Goal: Task Accomplishment & Management: Complete application form

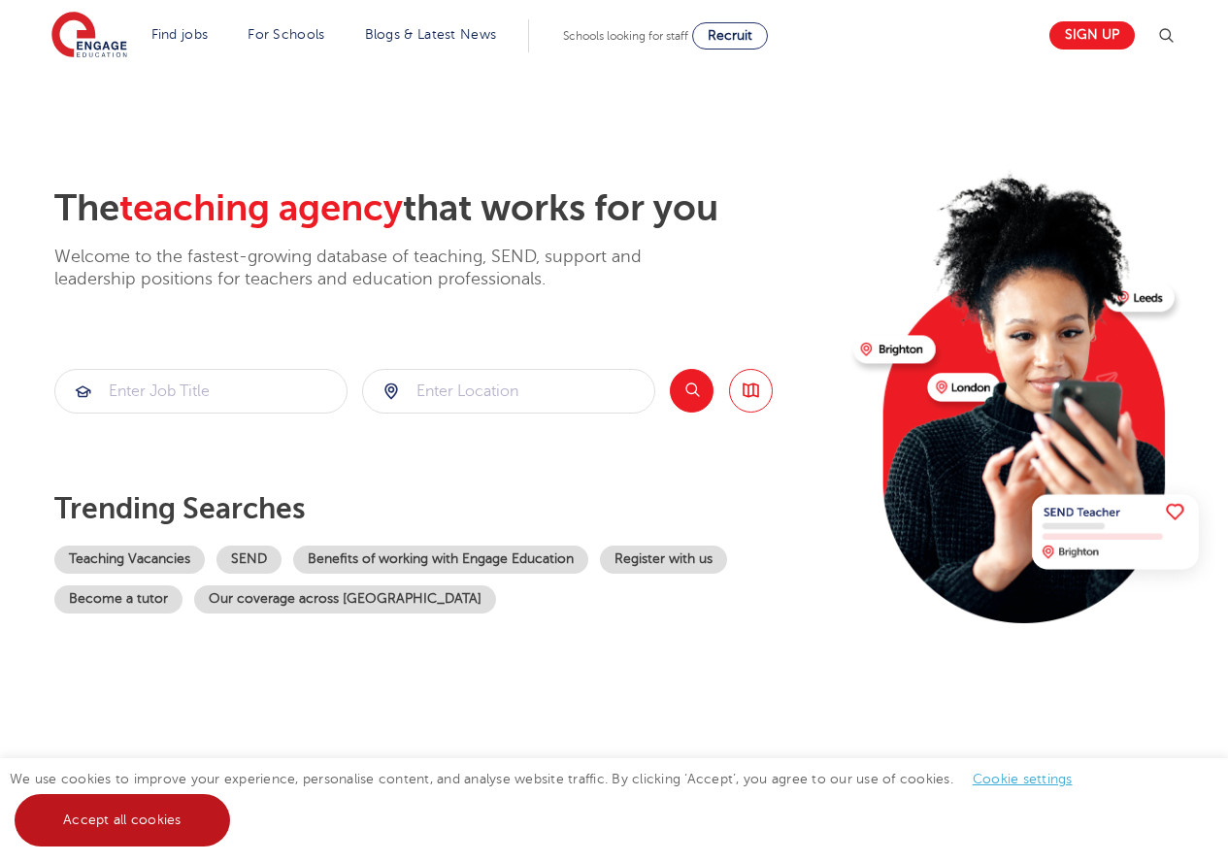
click at [146, 840] on link "Accept all cookies" at bounding box center [123, 820] width 216 height 52
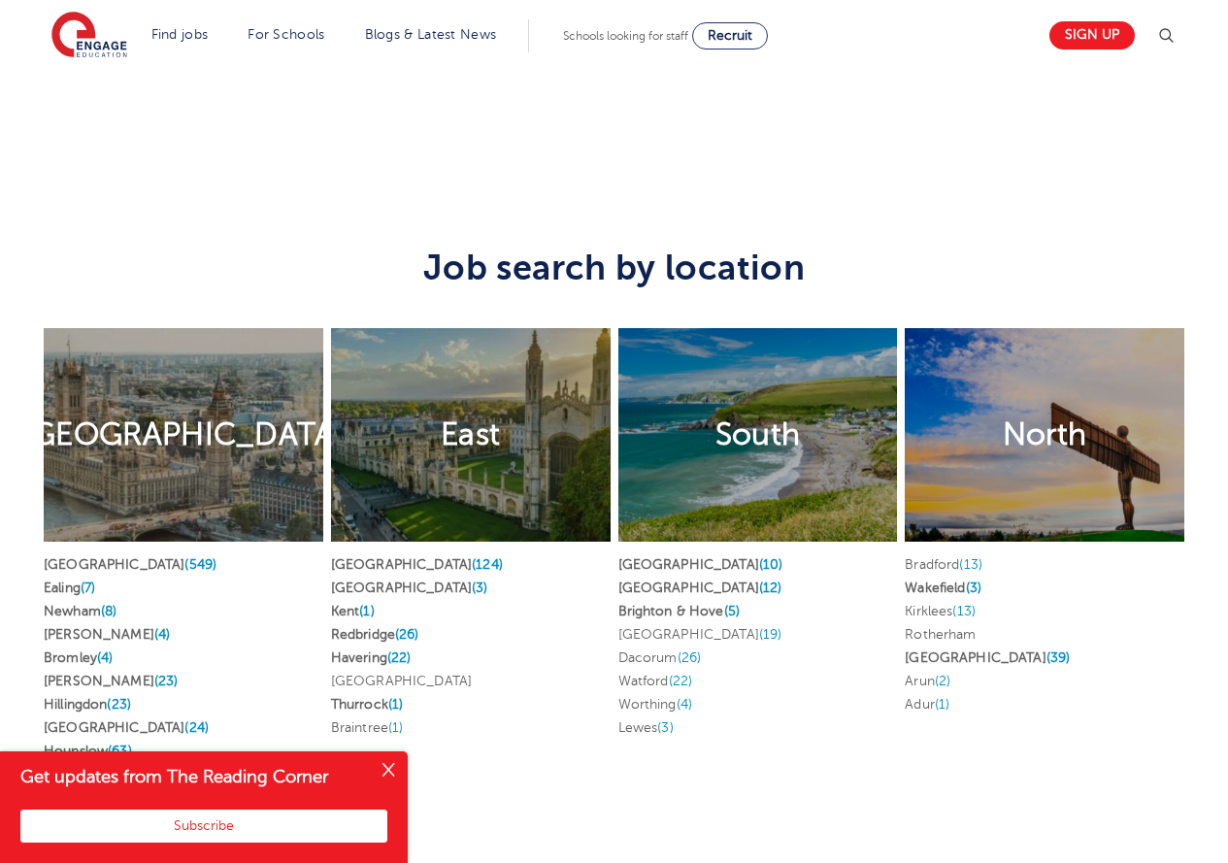
scroll to position [3689, 0]
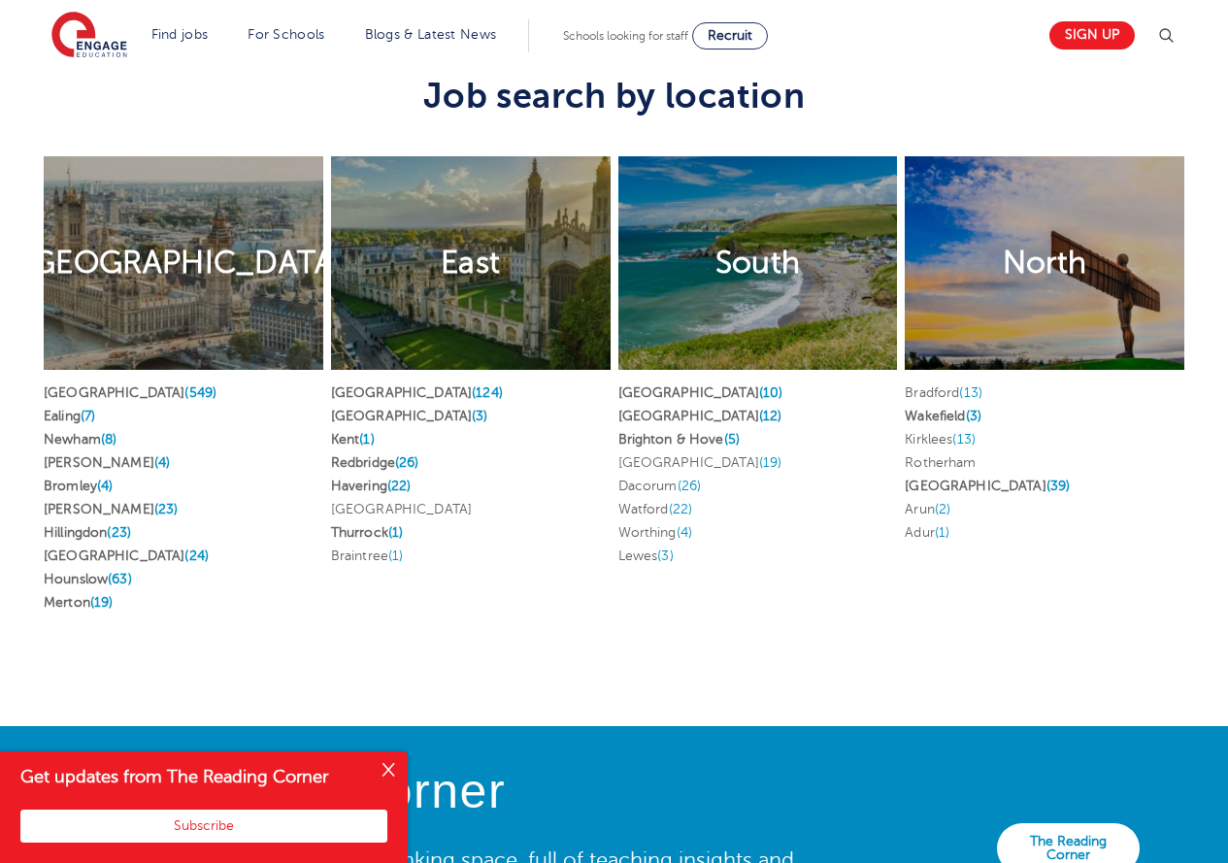
click at [215, 258] on div "London" at bounding box center [184, 263] width 280 height 214
click at [205, 243] on h2 "London" at bounding box center [183, 263] width 320 height 41
click at [83, 572] on link "Hounslow (63)" at bounding box center [88, 579] width 88 height 15
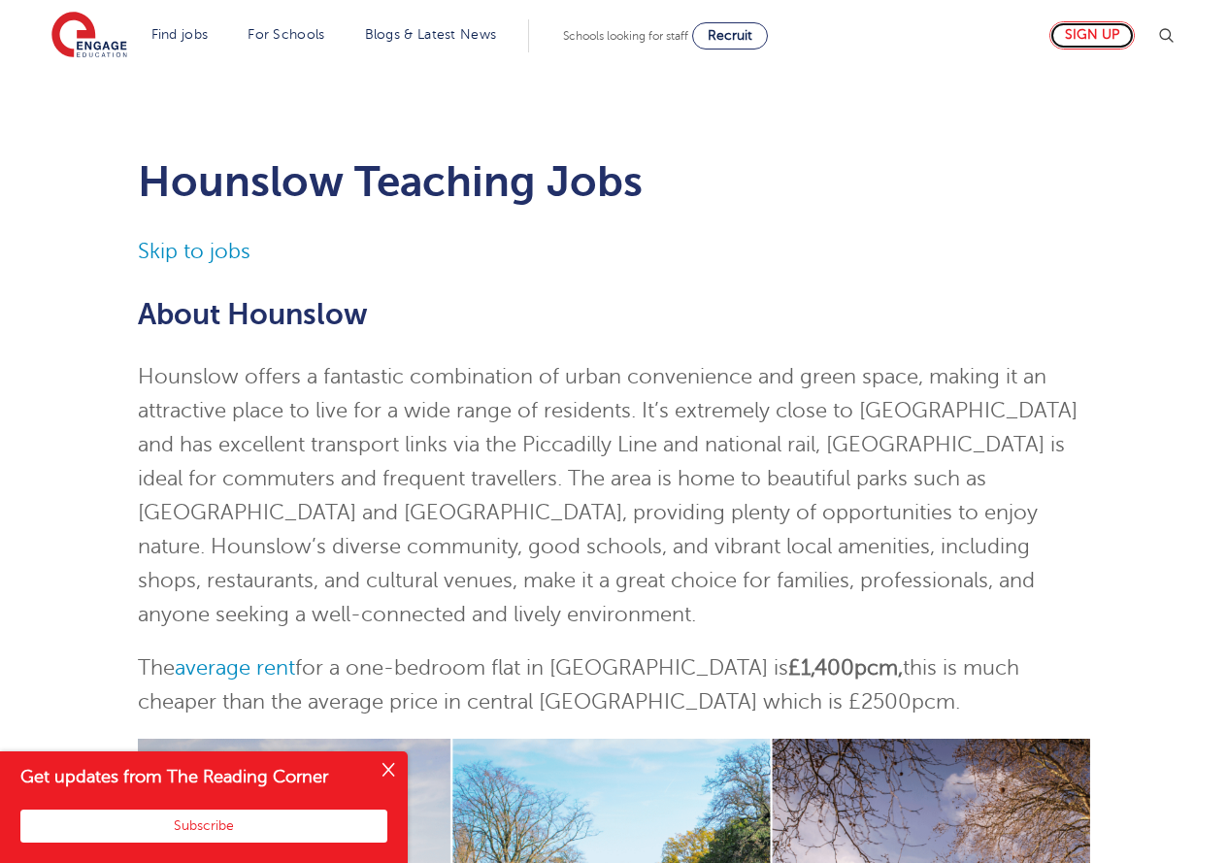
click at [1096, 35] on link "Sign up" at bounding box center [1092, 35] width 85 height 28
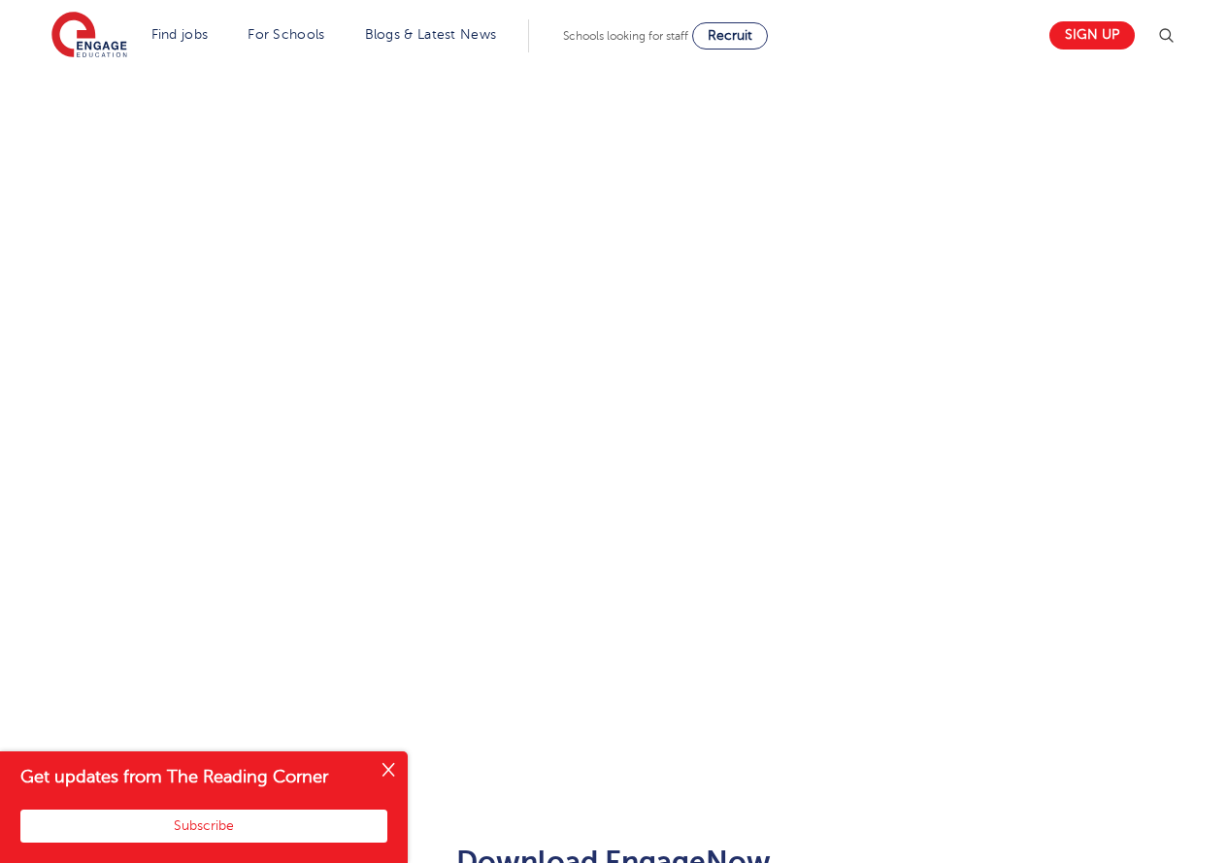
scroll to position [777, 0]
